Goal: Transaction & Acquisition: Purchase product/service

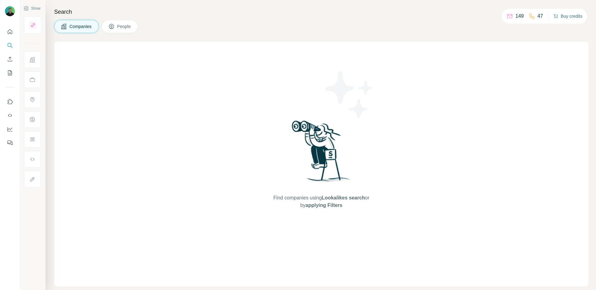
click at [574, 16] on button "Buy credits" at bounding box center [567, 16] width 29 height 9
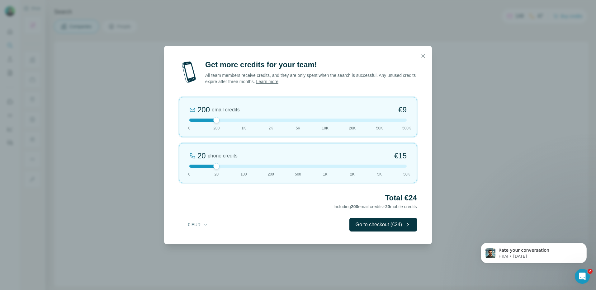
drag, startPoint x: 217, startPoint y: 120, endPoint x: 180, endPoint y: 119, distance: 37.4
click at [180, 119] on div "200 email credits €9 0 200 1K 2K 5K 10K 20K 50K 500K" at bounding box center [298, 117] width 238 height 40
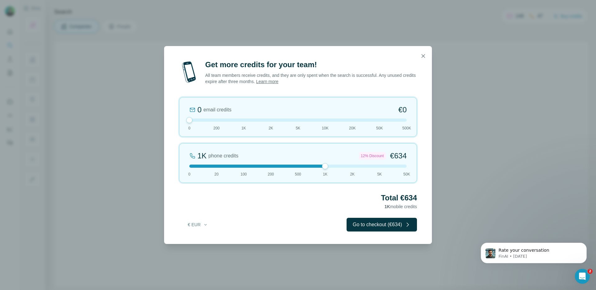
drag, startPoint x: 218, startPoint y: 166, endPoint x: 317, endPoint y: 162, distance: 99.7
click at [317, 162] on div "1K phone credits 12% Discount €634 0 20 100 200 500 1K 2K 5K 50K" at bounding box center [298, 163] width 238 height 40
click at [325, 166] on div at bounding box center [325, 166] width 6 height 6
click at [320, 206] on div "Total €634 1K mobile credits" at bounding box center [298, 201] width 238 height 17
click at [353, 224] on button "Go to checkout (€634)" at bounding box center [382, 225] width 70 height 14
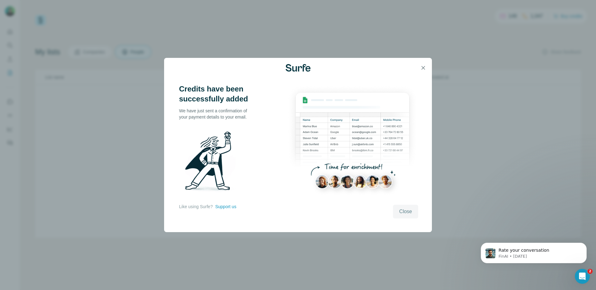
click at [394, 215] on button "Close" at bounding box center [405, 212] width 25 height 14
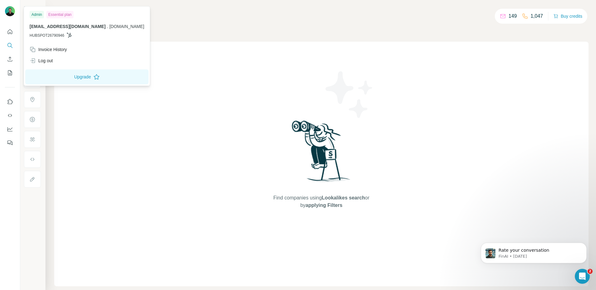
click at [9, 8] on img at bounding box center [10, 11] width 10 height 10
click at [53, 48] on div "Invoice History" at bounding box center [48, 49] width 37 height 6
